Goal: Task Accomplishment & Management: Manage account settings

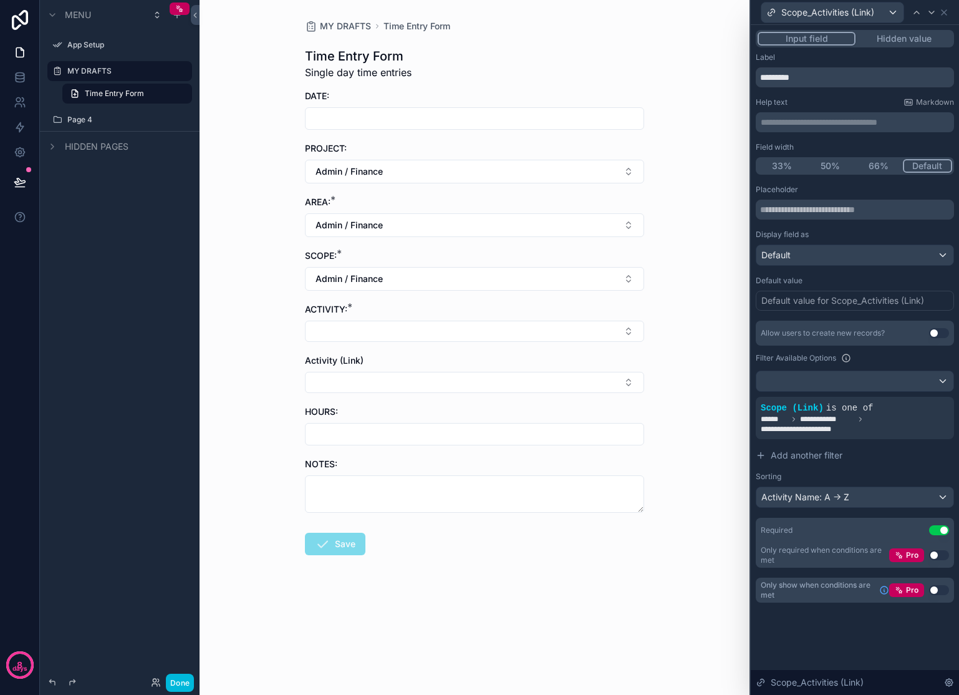
click at [122, 90] on span "Time Entry Form" at bounding box center [114, 94] width 59 height 10
click at [112, 73] on label "MY DRAFTS" at bounding box center [125, 71] width 117 height 10
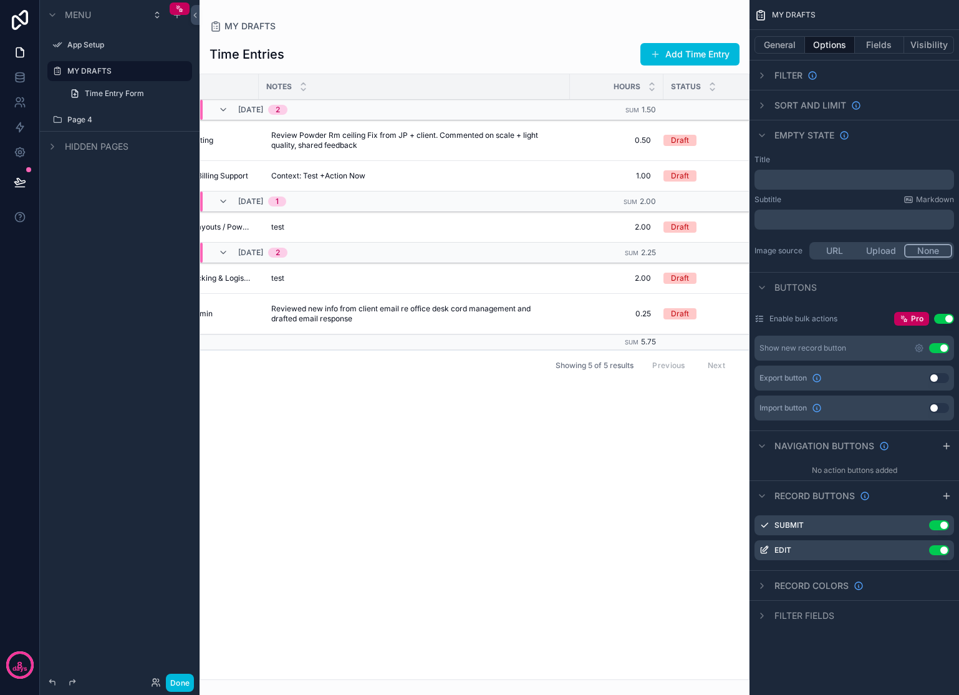
scroll to position [0, 571]
click at [0, 0] on span "Edit" at bounding box center [0, 0] width 0 height 0
click at [568, 130] on td "0.50 0.50" at bounding box center [615, 140] width 94 height 41
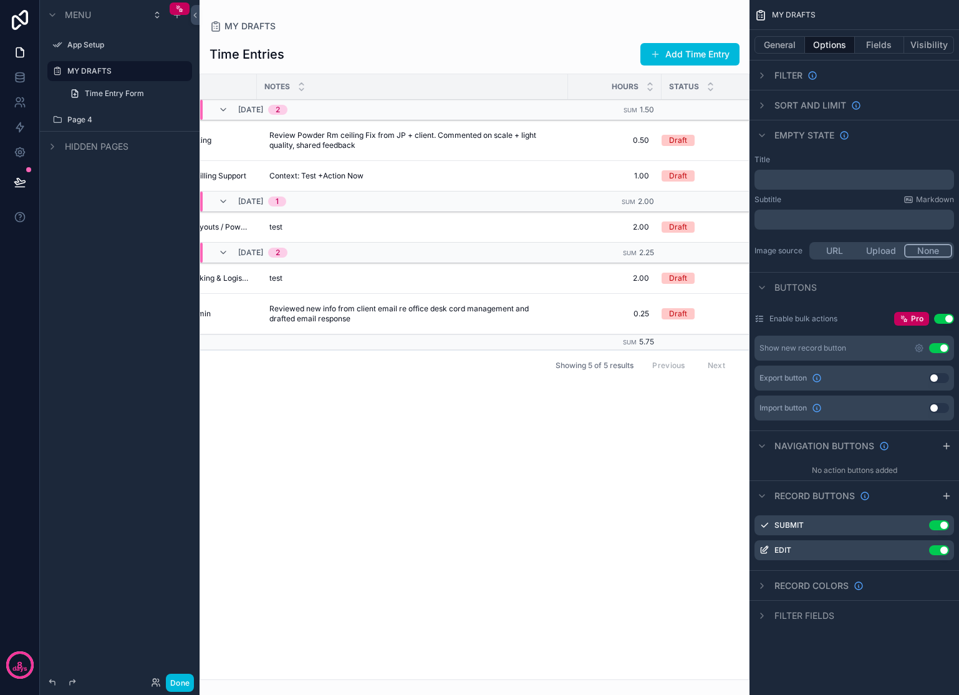
click at [181, 679] on button "Done" at bounding box center [180, 683] width 28 height 18
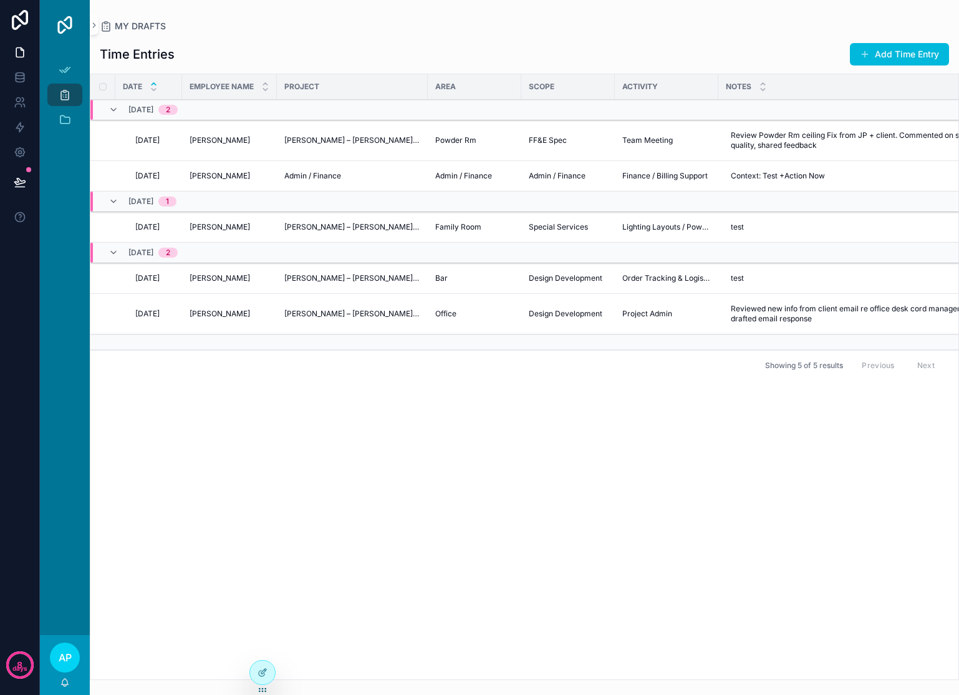
click at [0, 0] on span "Edit" at bounding box center [0, 0] width 0 height 0
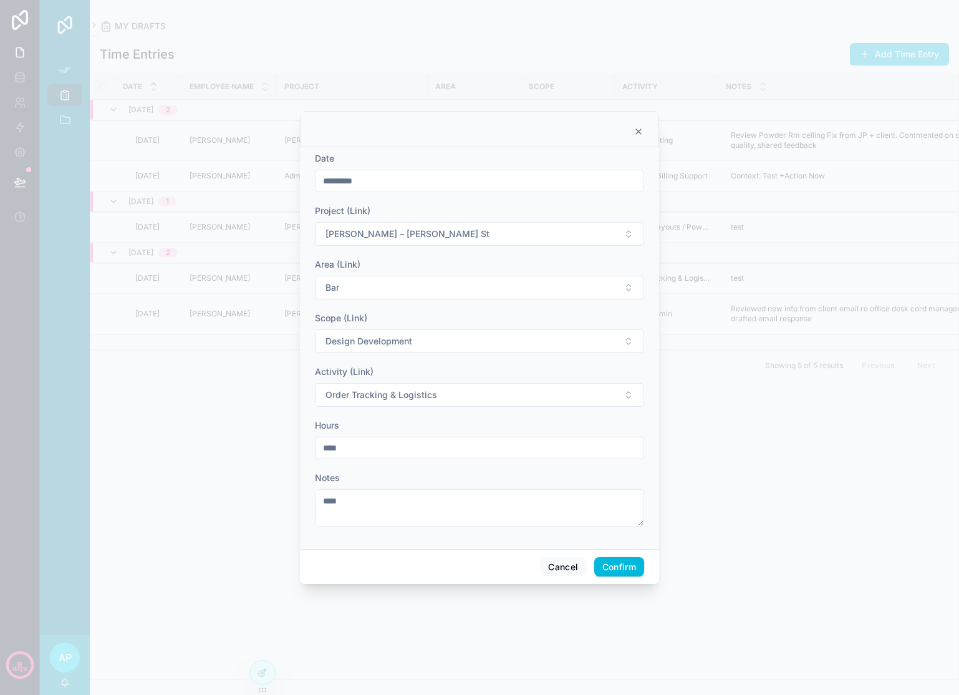
click at [535, 390] on button "Order Tracking & Logistics" at bounding box center [479, 395] width 329 height 24
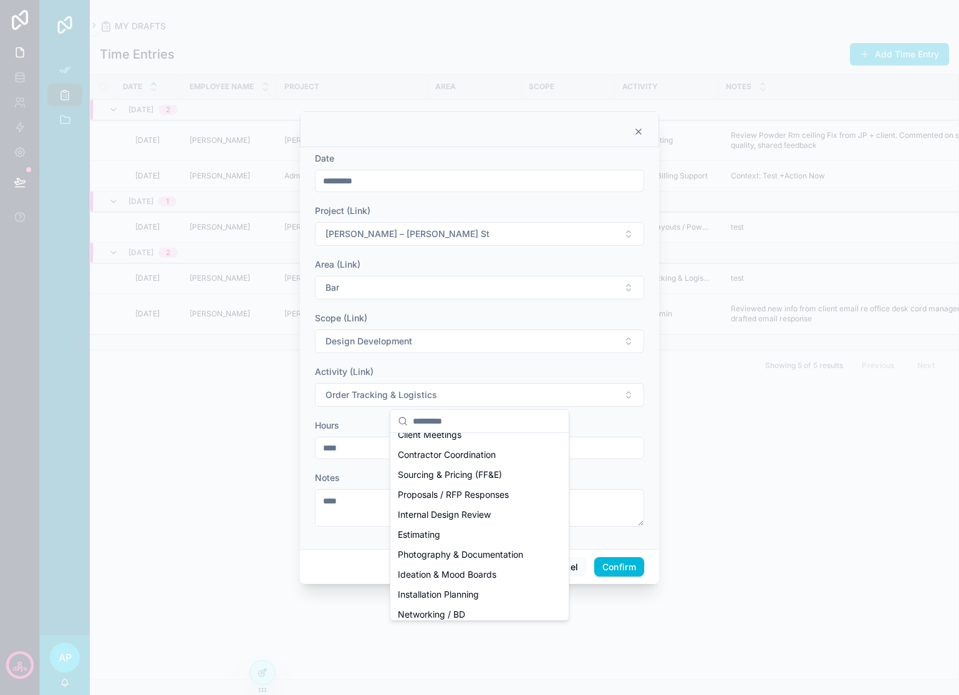
scroll to position [0, 0]
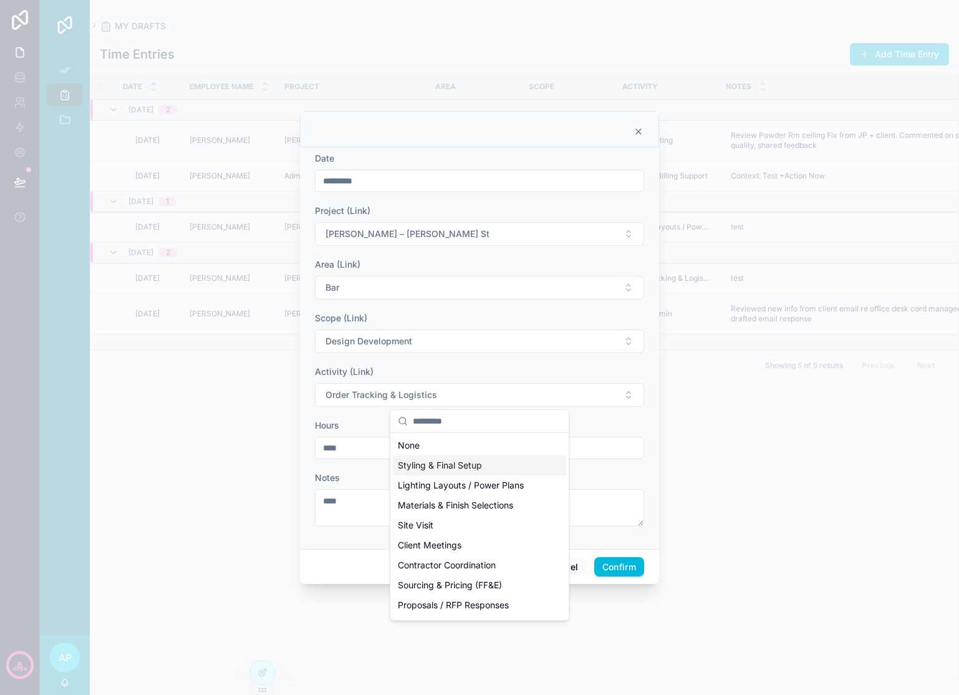
click at [596, 363] on form "Date ********* Project (Link) [PERSON_NAME] – [PERSON_NAME] St Area (Link) Bar …" at bounding box center [479, 345] width 329 height 387
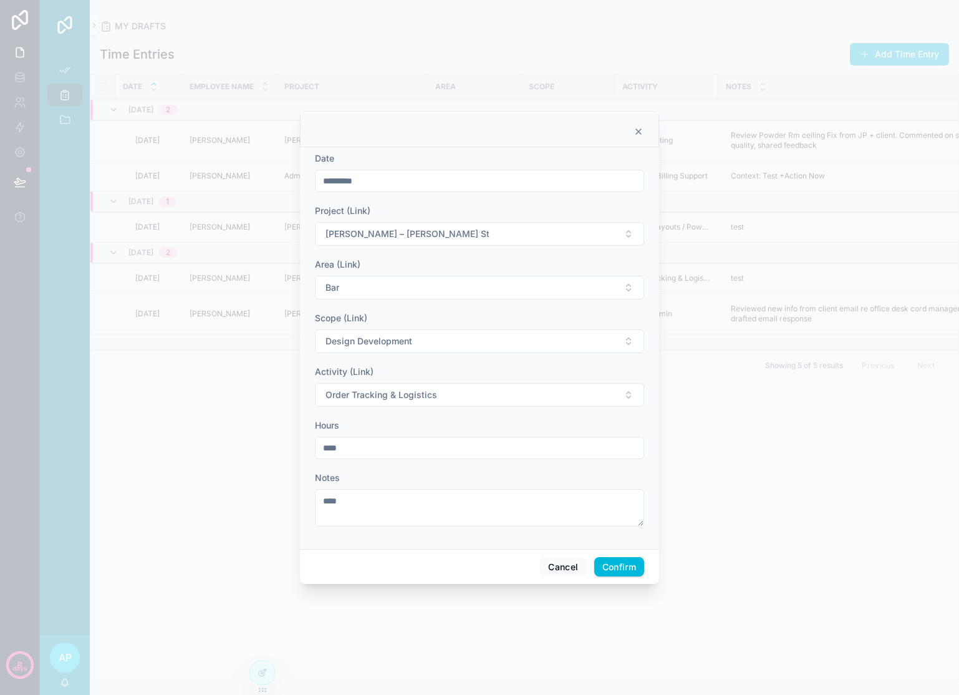
click at [608, 385] on button "Order Tracking & Logistics" at bounding box center [479, 395] width 329 height 24
click at [644, 132] on div at bounding box center [479, 129] width 359 height 36
click at [642, 131] on icon at bounding box center [639, 132] width 10 height 10
